Goal: Information Seeking & Learning: Learn about a topic

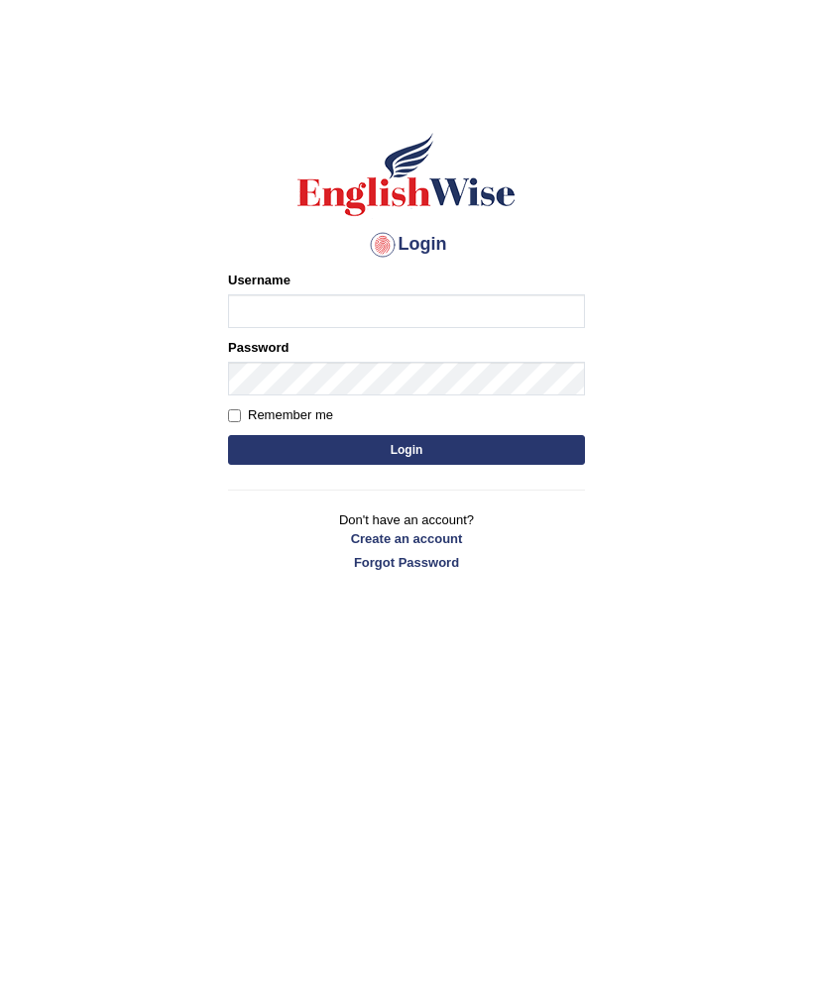
click at [536, 296] on input "Username" at bounding box center [406, 311] width 357 height 34
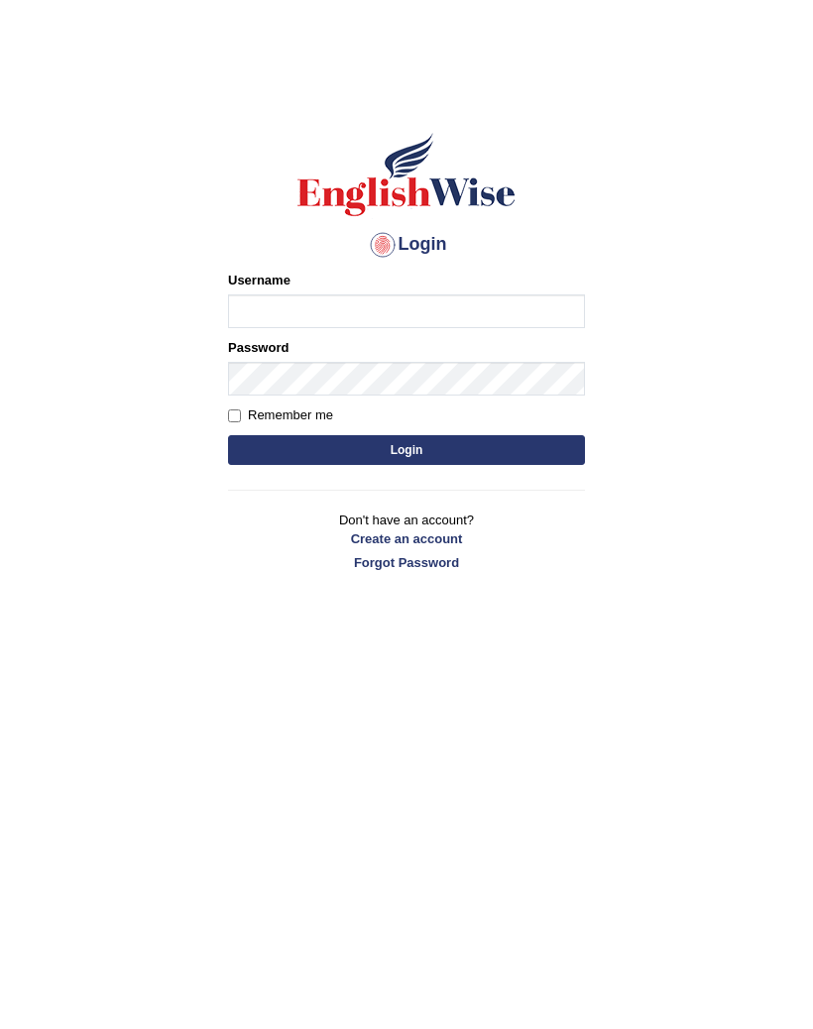
type input "w"
type input "Edwin1995"
click at [241, 406] on label "Remember me" at bounding box center [280, 415] width 105 height 20
click at [241, 409] on input "Remember me" at bounding box center [234, 415] width 13 height 13
checkbox input "true"
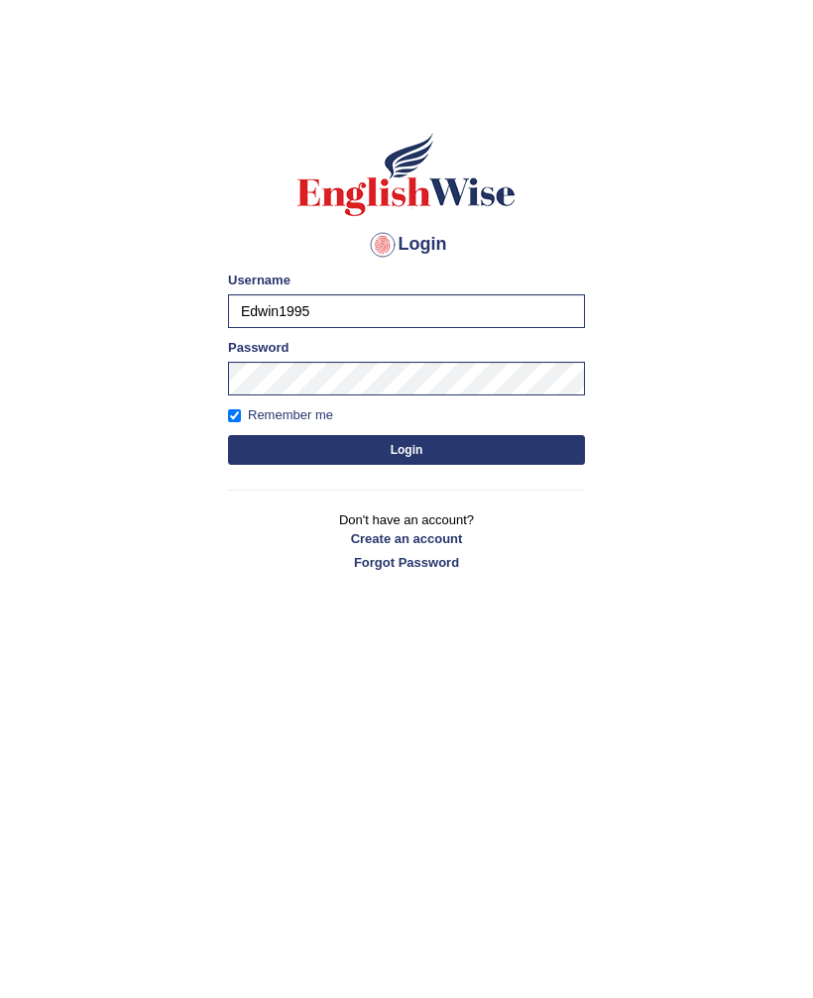
click at [480, 451] on button "Login" at bounding box center [406, 450] width 357 height 30
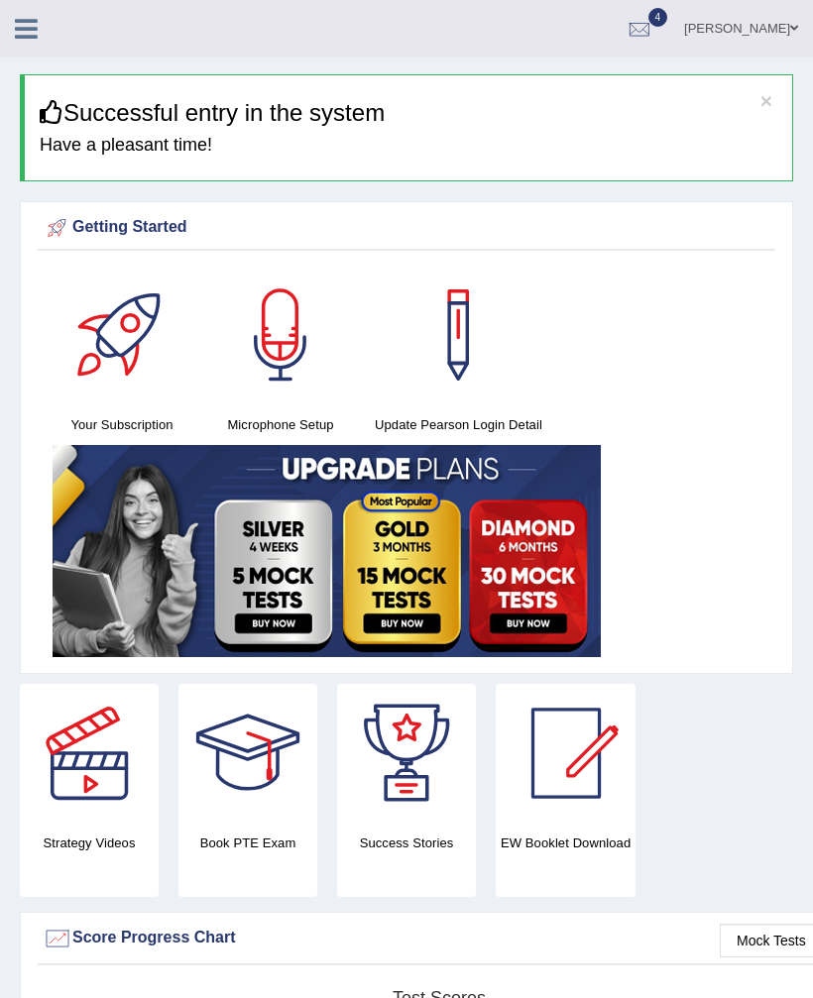
click at [30, 34] on icon at bounding box center [26, 29] width 23 height 26
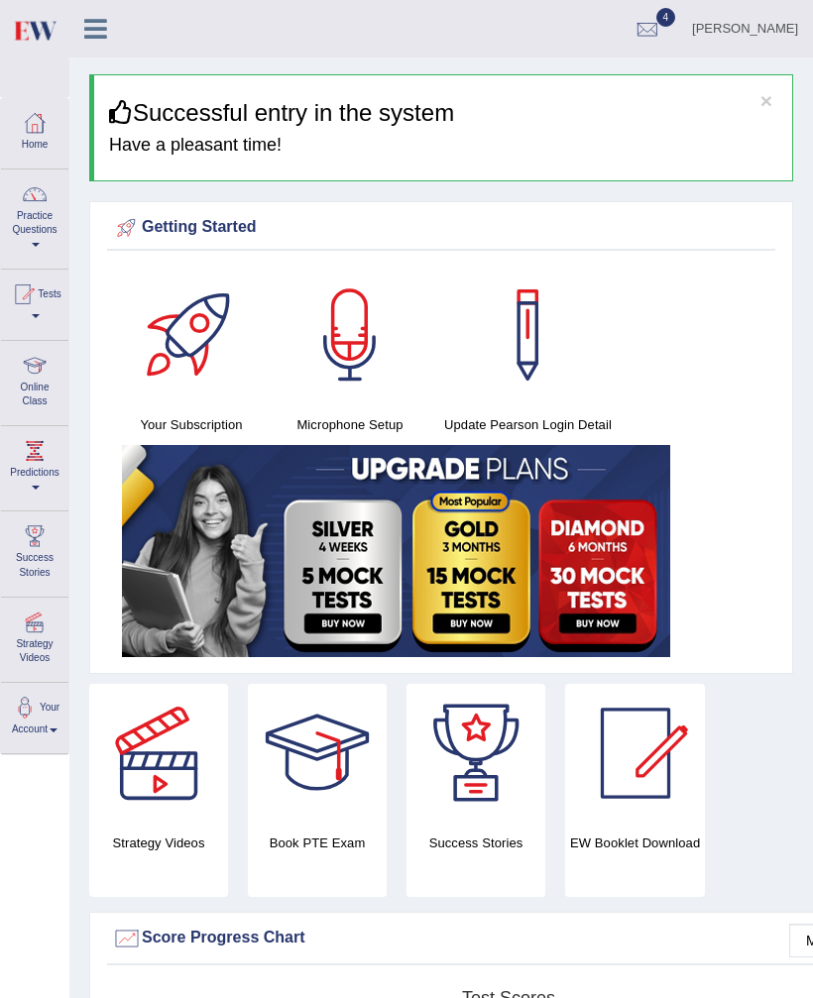
click at [30, 227] on link "Practice Questions" at bounding box center [34, 215] width 67 height 93
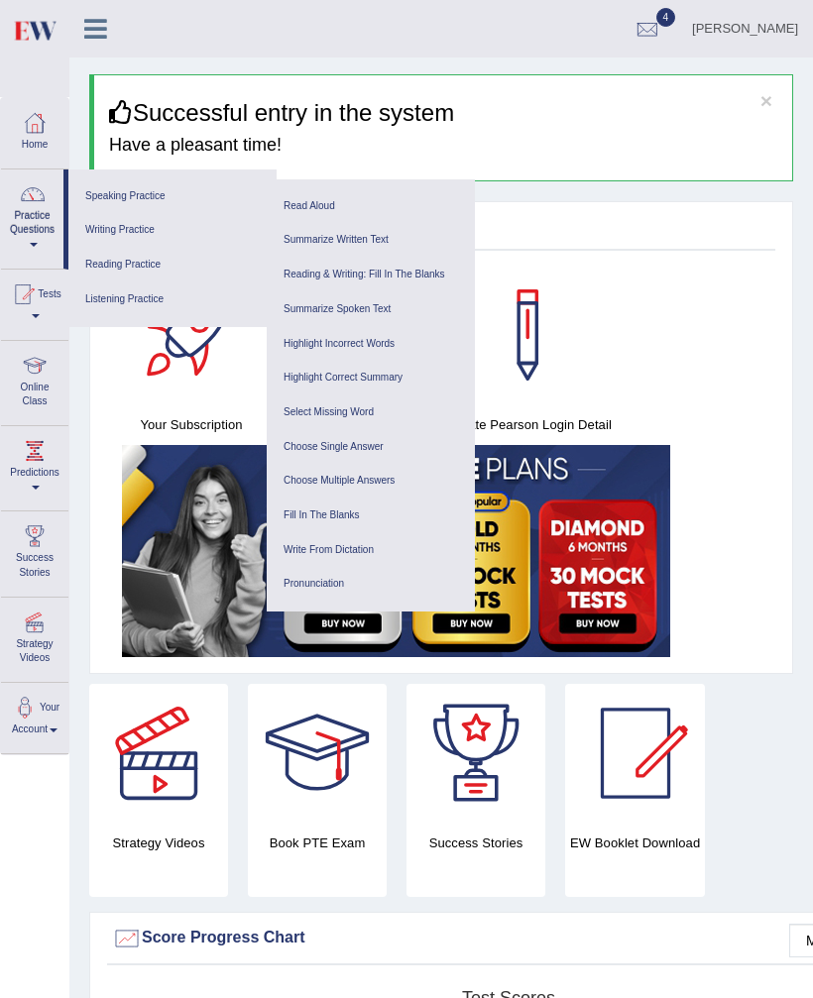
click at [112, 268] on link "Reading Practice" at bounding box center [172, 265] width 188 height 35
click at [155, 261] on link "Reading Practice" at bounding box center [172, 265] width 188 height 35
click at [324, 204] on link "Read Aloud" at bounding box center [371, 206] width 188 height 35
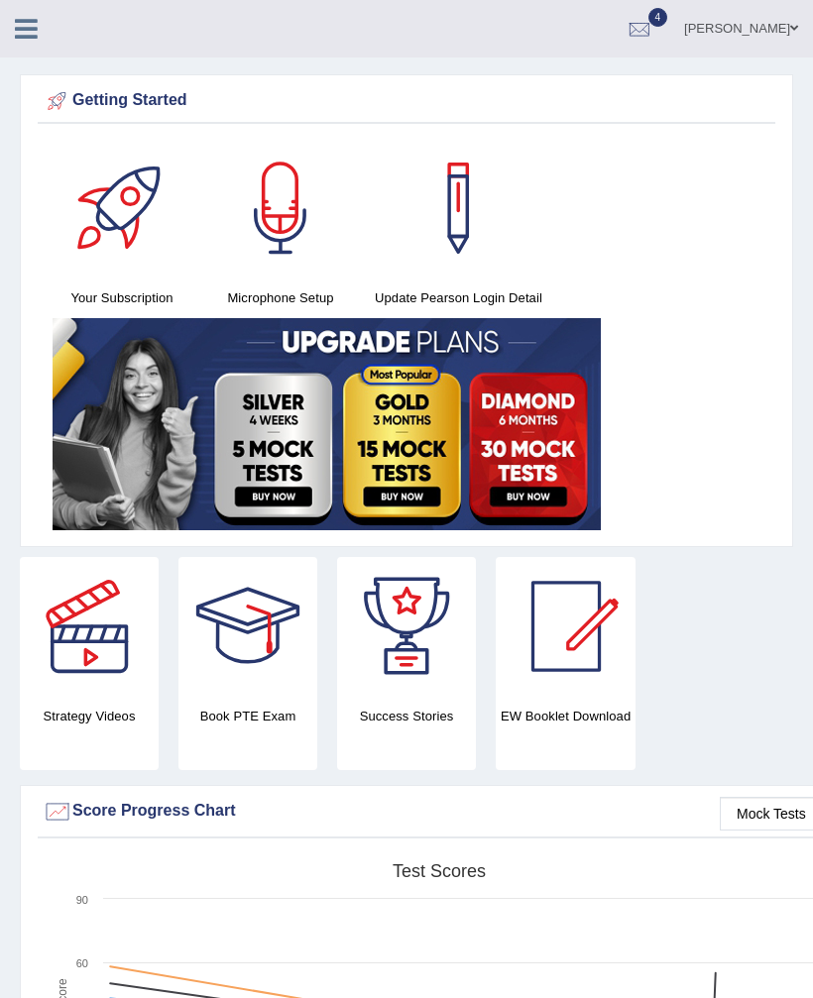
click at [11, 18] on link at bounding box center [26, 27] width 53 height 30
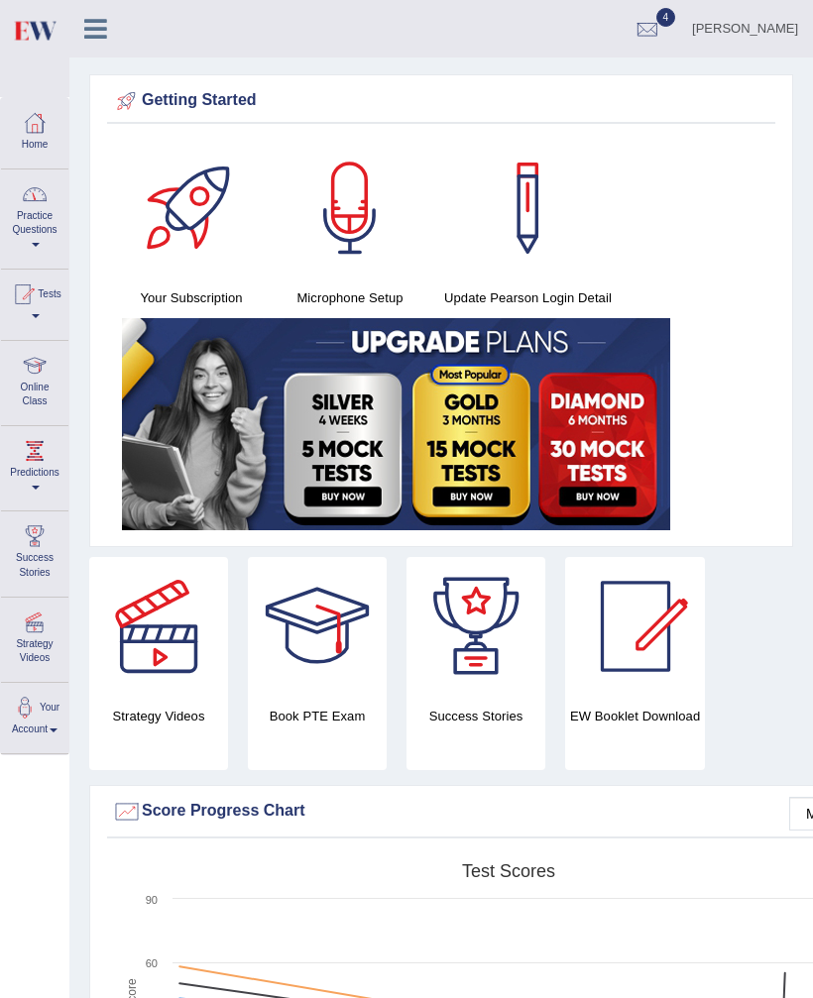
click at [39, 236] on link "Practice Questions" at bounding box center [34, 215] width 67 height 93
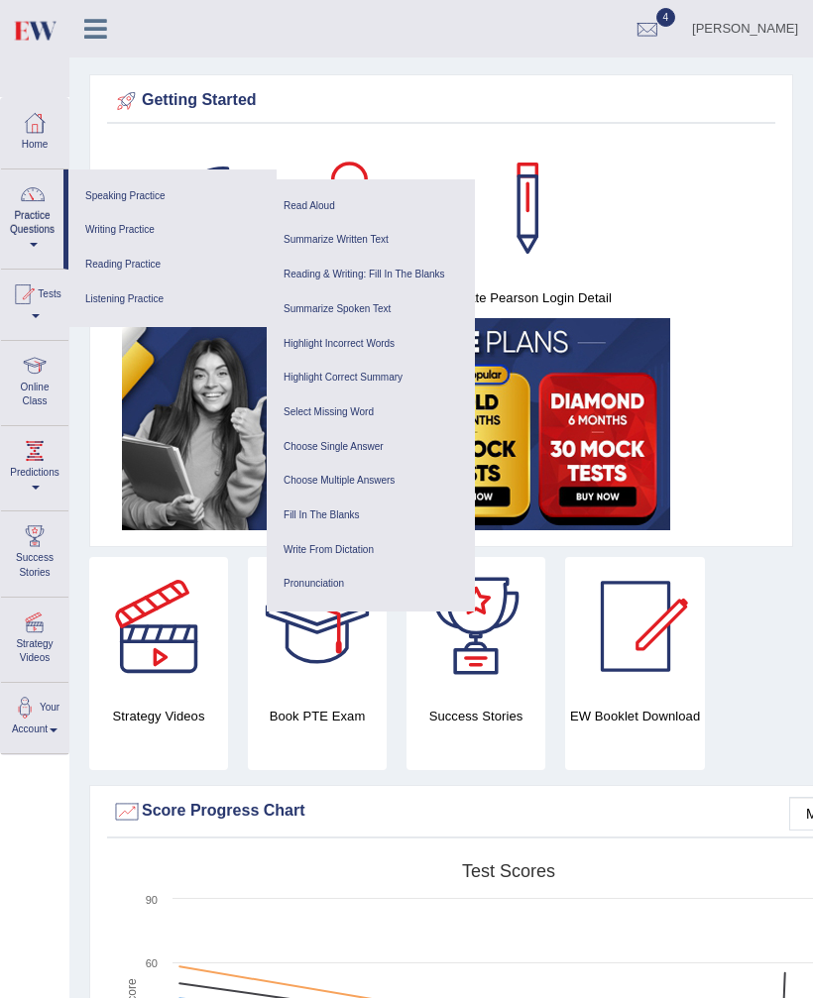
click at [182, 262] on link "Reading Practice" at bounding box center [172, 265] width 188 height 35
click at [422, 269] on link "Reading & Writing: Fill In The Blanks" at bounding box center [371, 275] width 188 height 35
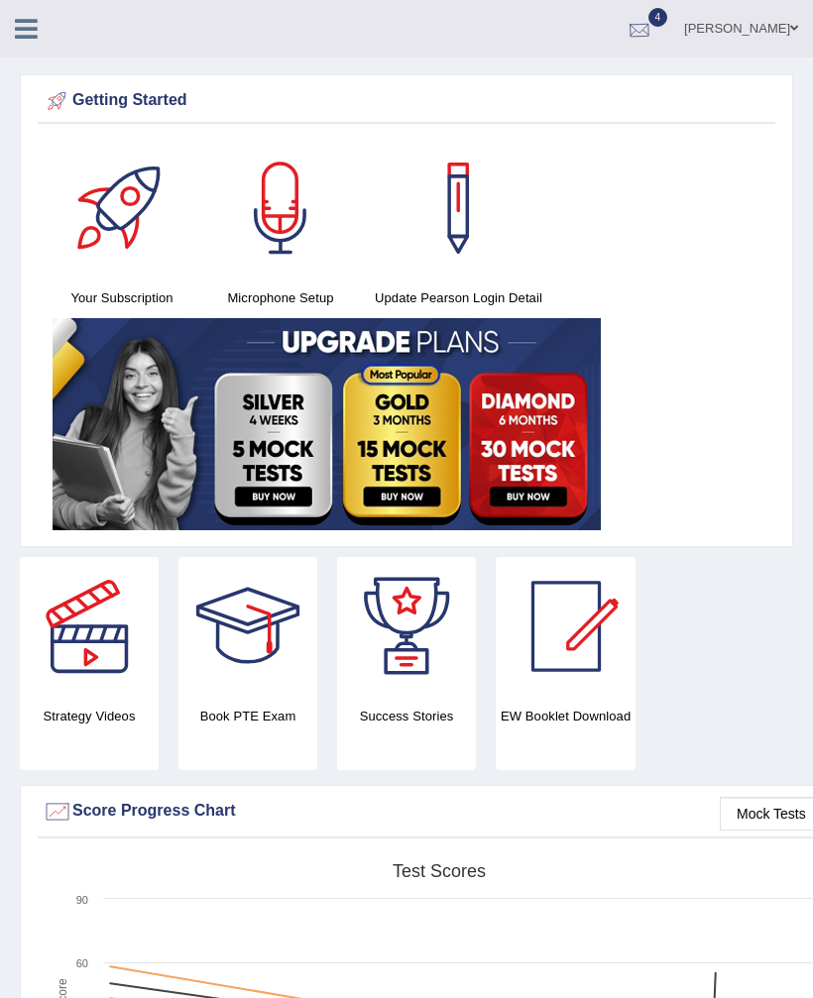
click at [654, 36] on div at bounding box center [639, 30] width 30 height 30
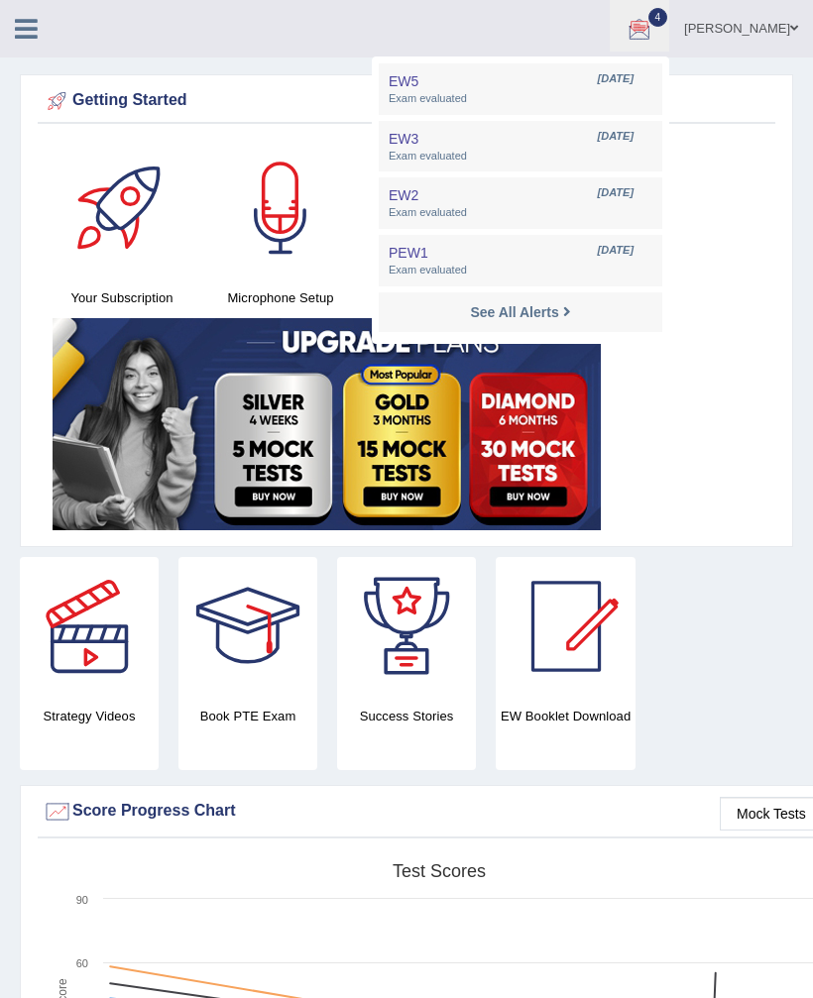
click at [34, 17] on icon at bounding box center [26, 29] width 23 height 26
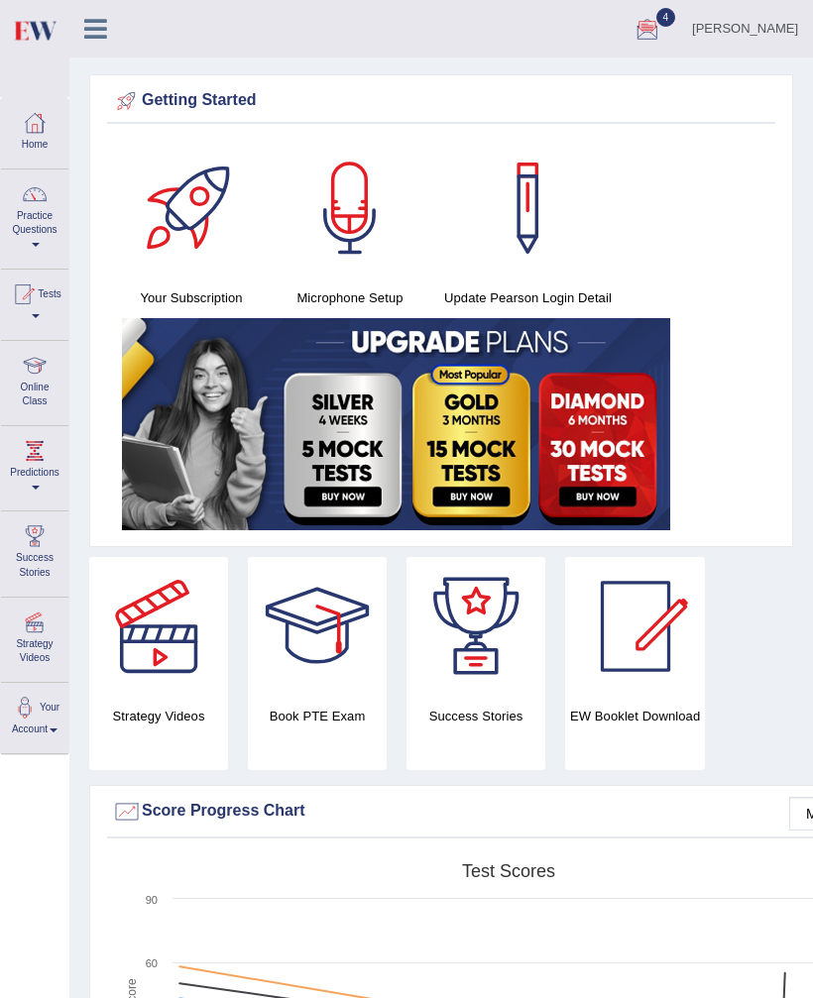
click at [9, 288] on link "Tests" at bounding box center [34, 302] width 67 height 64
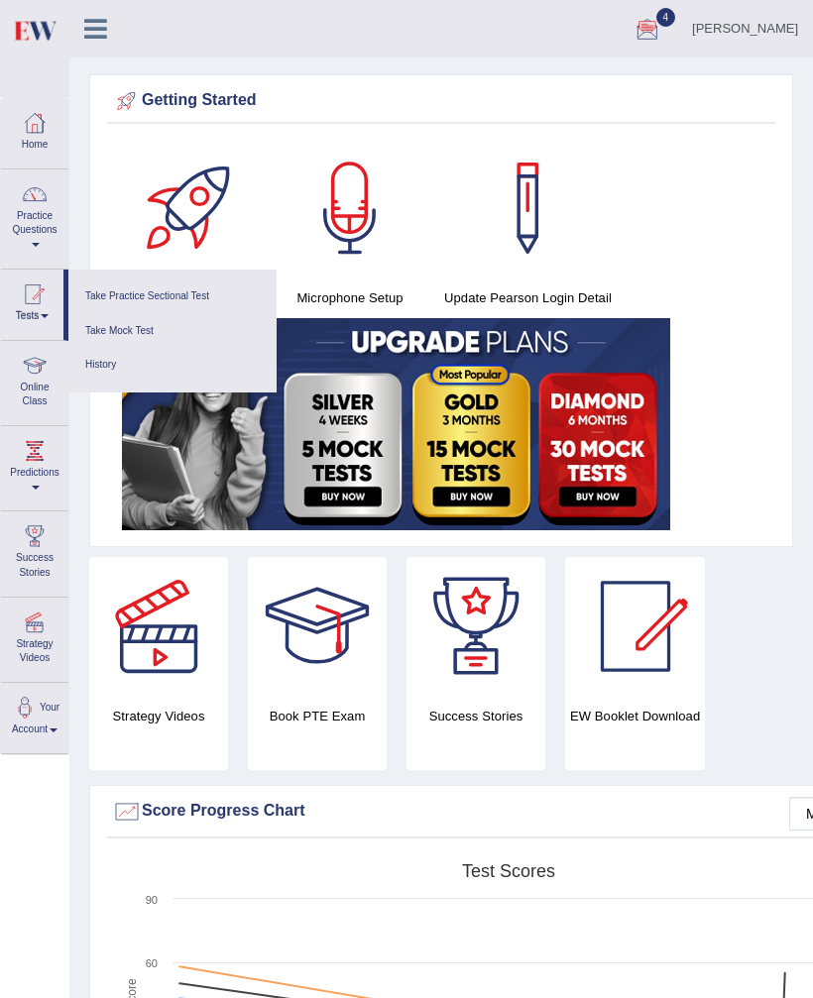
click at [108, 284] on link "Take Practice Sectional Test" at bounding box center [172, 296] width 188 height 35
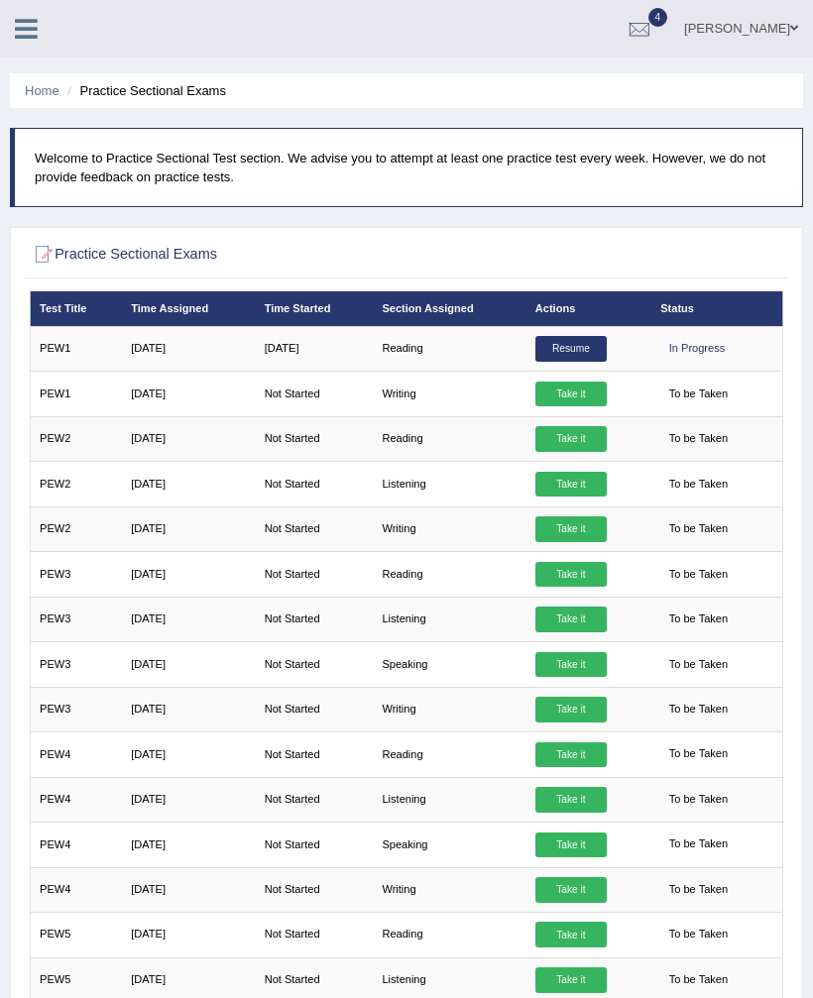
click at [598, 443] on link "Take it" at bounding box center [570, 439] width 71 height 26
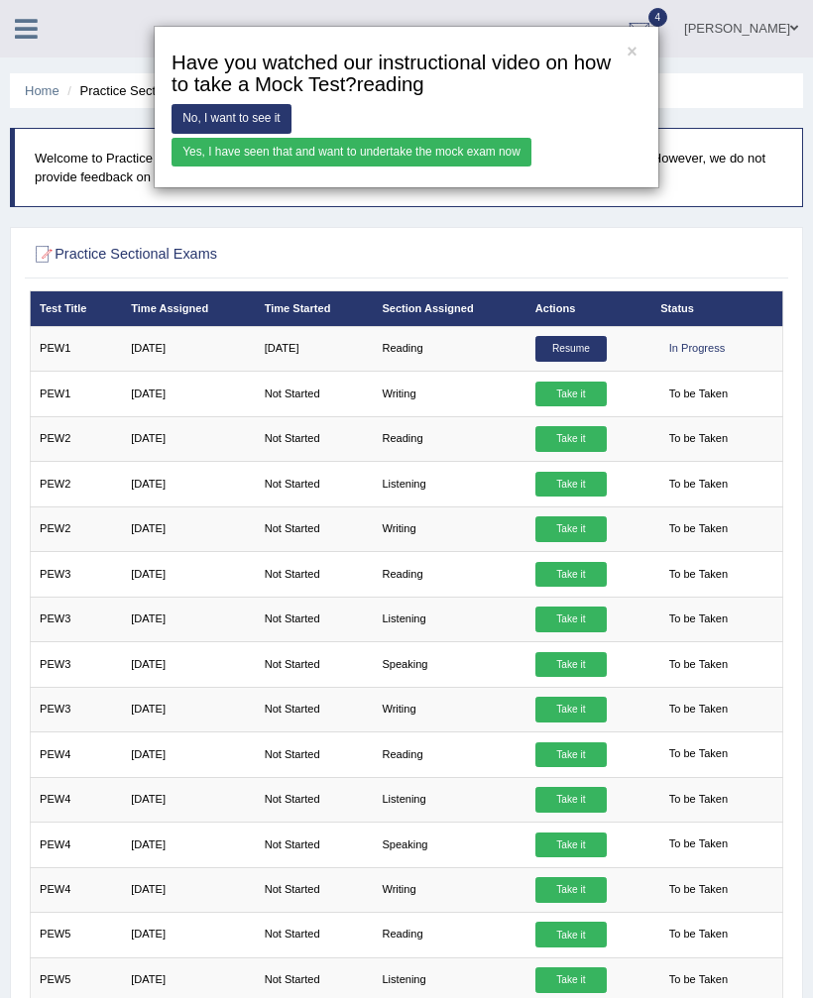
click at [531, 165] on link "Yes, I have seen that and want to undertake the mock exam now" at bounding box center [351, 152] width 360 height 29
